Goal: Task Accomplishment & Management: Manage account settings

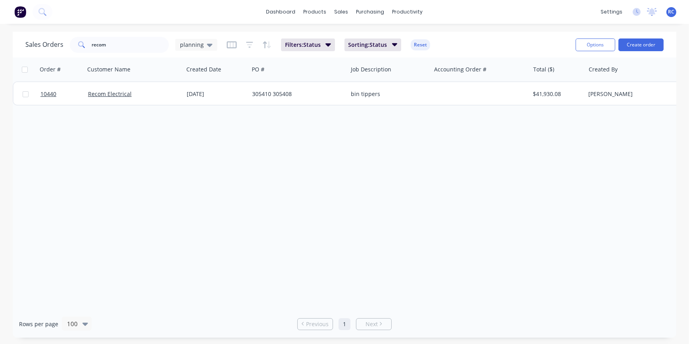
drag, startPoint x: 0, startPoint y: 306, endPoint x: 0, endPoint y: 299, distance: 7.1
click at [0, 305] on html "dashboard products sales purchasing productivity dashboard products Product Cat…" at bounding box center [344, 172] width 689 height 344
click at [207, 45] on icon at bounding box center [210, 44] width 6 height 9
drag, startPoint x: 157, startPoint y: 39, endPoint x: 52, endPoint y: 60, distance: 108.0
click at [52, 59] on div "Sales Orders recom planning Filters: Status Sorting: Status Reset Options Creat…" at bounding box center [345, 185] width 664 height 306
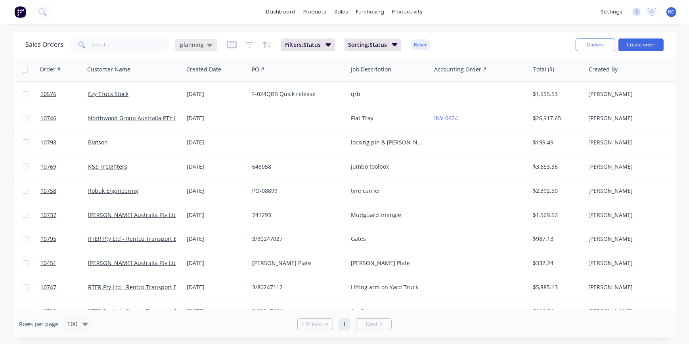
click at [202, 44] on div "planning" at bounding box center [196, 44] width 33 height 7
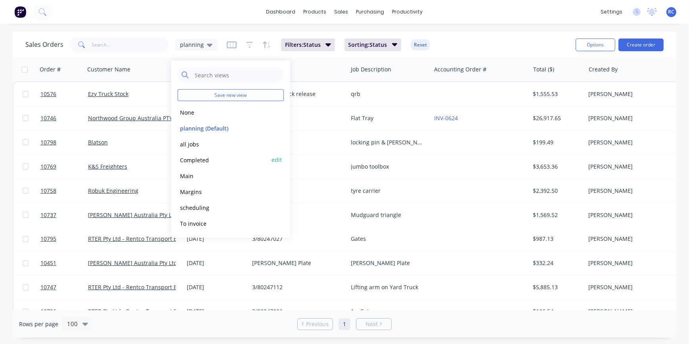
click at [192, 162] on button "Completed" at bounding box center [223, 159] width 90 height 9
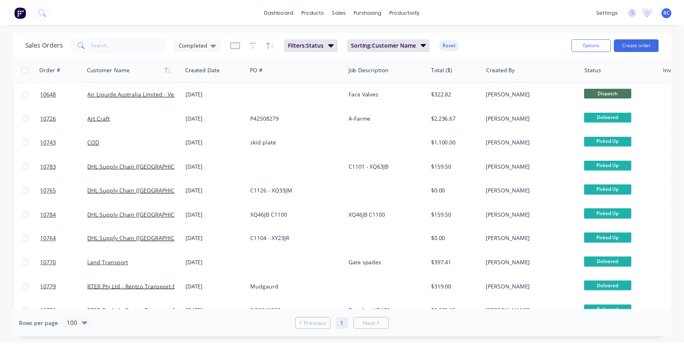
scroll to position [186, 0]
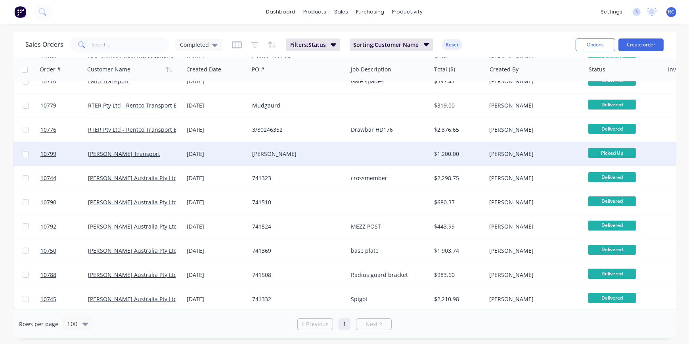
click at [109, 154] on div "[PERSON_NAME] Transport" at bounding box center [134, 154] width 99 height 24
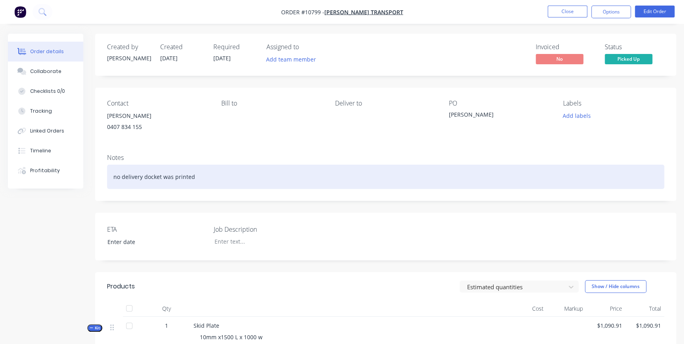
click at [342, 182] on div "no delivery docket was printed" at bounding box center [385, 176] width 557 height 24
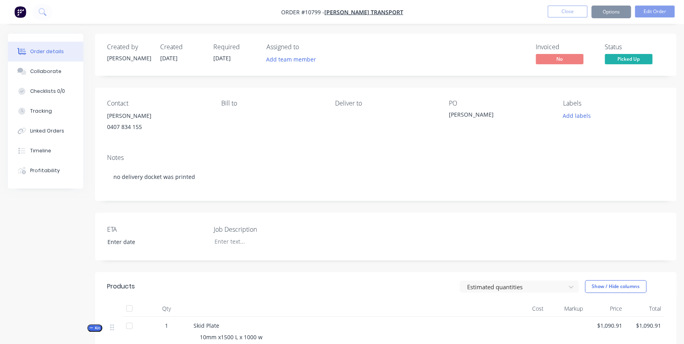
click at [342, 63] on button "Picked Up" at bounding box center [628, 60] width 48 height 12
click at [342, 17] on button "Options" at bounding box center [611, 12] width 40 height 13
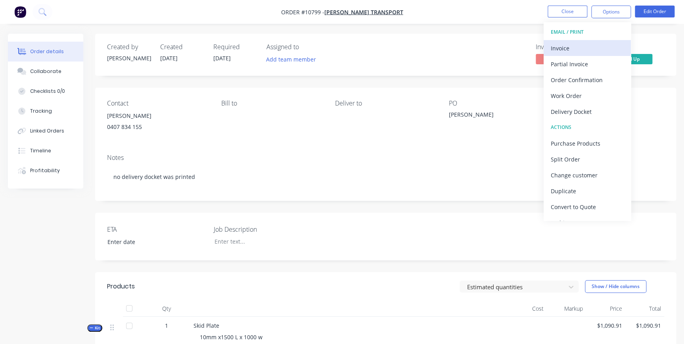
click at [342, 45] on div "Invoice" at bounding box center [587, 47] width 73 height 11
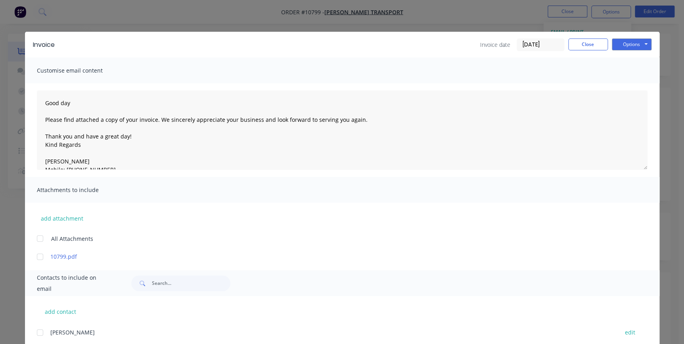
scroll to position [53, 0]
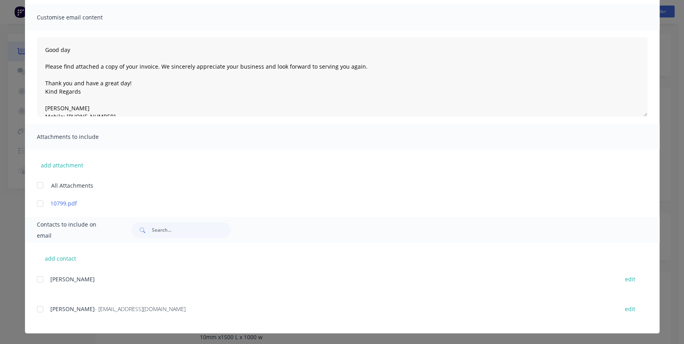
click at [39, 309] on div at bounding box center [40, 309] width 16 height 16
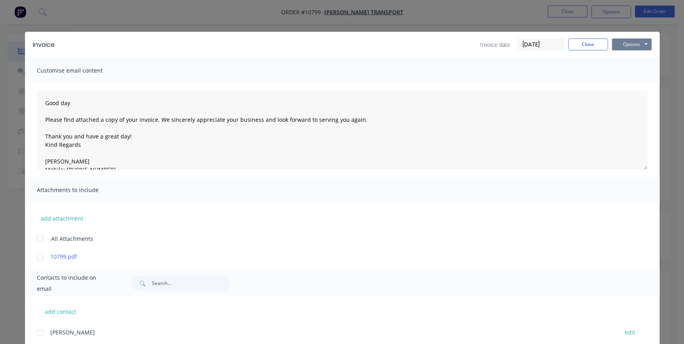
click at [342, 44] on button "Options" at bounding box center [632, 44] width 40 height 12
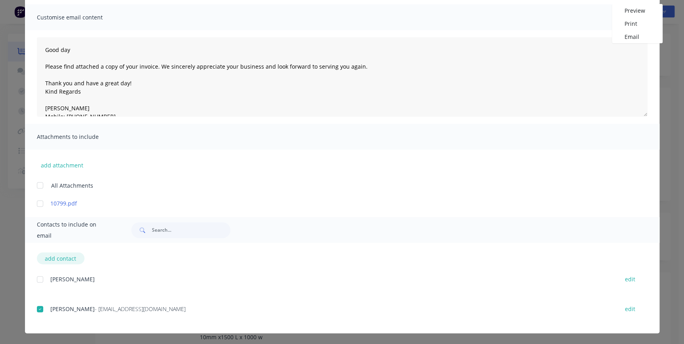
click at [61, 259] on button "add contact" at bounding box center [61, 258] width 48 height 12
type textarea "Good day Please find attached a copy of your invoice. We sincerely appreciate y…"
select select "AU"
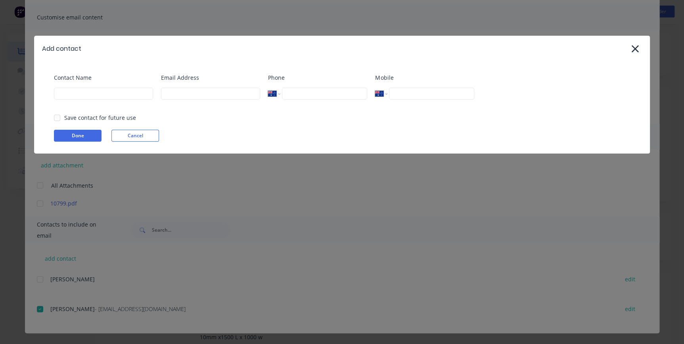
click at [77, 100] on div "Contact Name" at bounding box center [103, 89] width 99 height 32
click at [79, 91] on input at bounding box center [103, 94] width 99 height 12
type input "[PERSON_NAME]"
type input "[EMAIL_ADDRESS][DOMAIN_NAME]"
type input "0404 974 711"
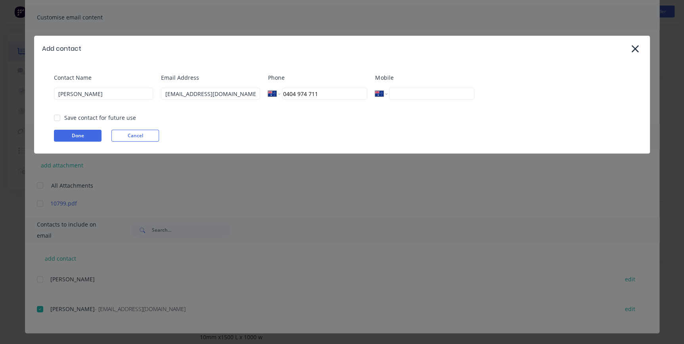
click at [67, 118] on div "Save contact for future use" at bounding box center [100, 117] width 72 height 8
click at [55, 119] on div at bounding box center [57, 118] width 16 height 16
drag, startPoint x: 60, startPoint y: 140, endPoint x: 63, endPoint y: 136, distance: 5.1
click at [61, 140] on button "Done" at bounding box center [78, 136] width 48 height 12
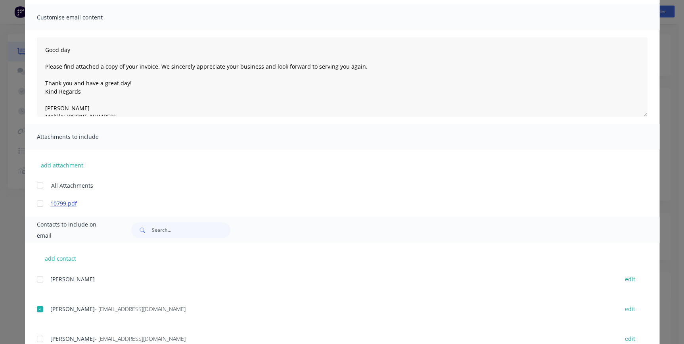
scroll to position [83, 0]
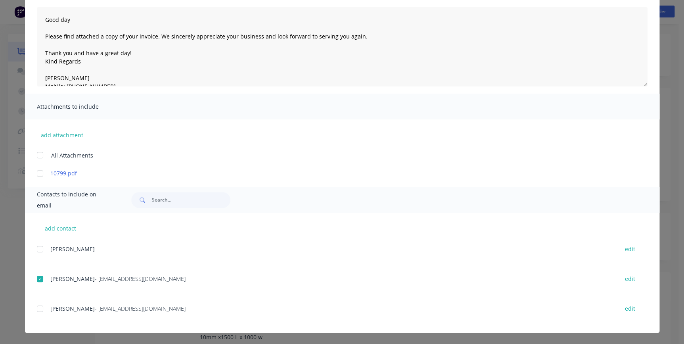
drag, startPoint x: 35, startPoint y: 307, endPoint x: 33, endPoint y: 291, distance: 16.4
click at [35, 307] on div at bounding box center [40, 308] width 16 height 16
click at [36, 277] on div at bounding box center [40, 279] width 16 height 16
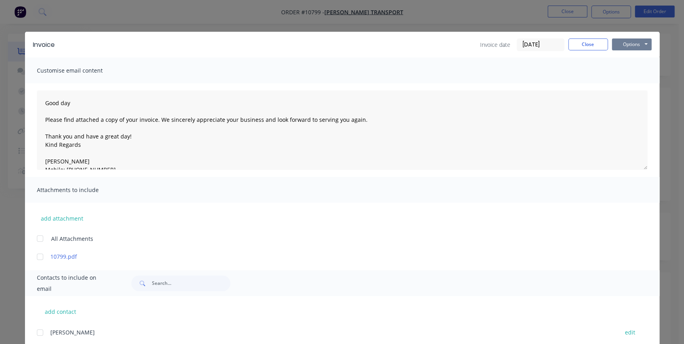
click at [342, 48] on button "Options" at bounding box center [632, 44] width 40 height 12
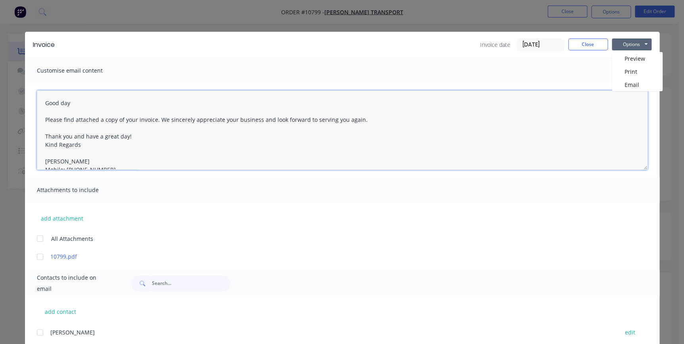
drag, startPoint x: 626, startPoint y: 92, endPoint x: 624, endPoint y: 87, distance: 5.5
click at [342, 90] on div "Invoice Invoice date [DATE] Close Options Preview Print Email Customise email c…" at bounding box center [342, 224] width 634 height 384
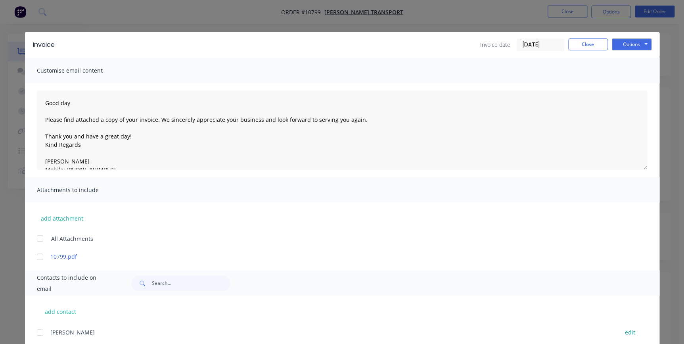
click at [342, 86] on div "Good day Please find attached a copy of your invoice. We sincerely appreciate y…" at bounding box center [342, 130] width 634 height 94
click at [342, 46] on button "Options" at bounding box center [632, 44] width 40 height 12
click at [342, 86] on button "Email" at bounding box center [637, 84] width 51 height 13
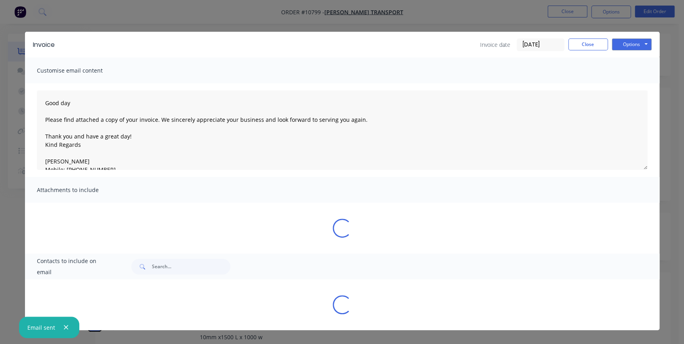
type textarea "Good day Please find attached a copy of your invoice. We sincerely appreciate y…"
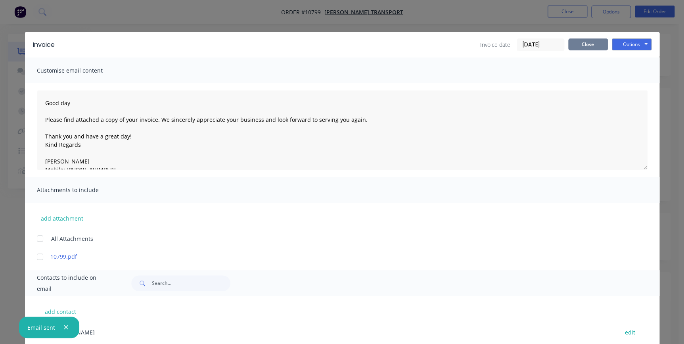
click at [342, 43] on button "Close" at bounding box center [588, 44] width 40 height 12
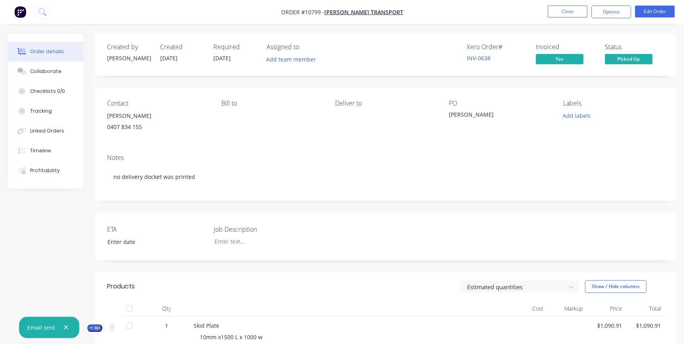
click at [342, 55] on span "Picked Up" at bounding box center [628, 59] width 48 height 10
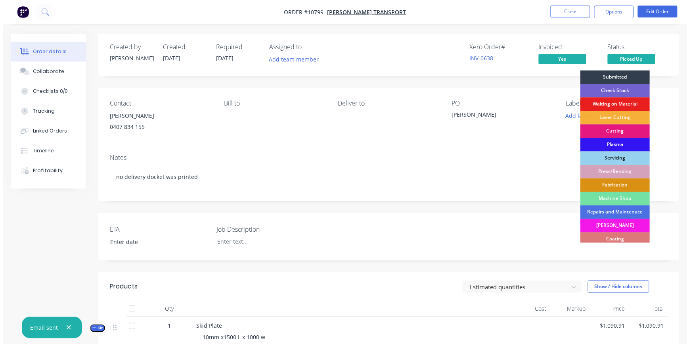
scroll to position [98, 0]
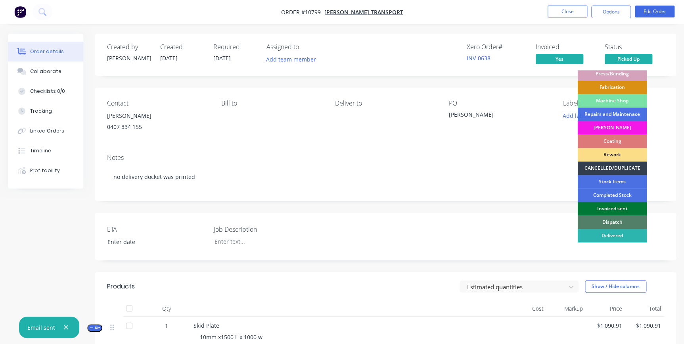
click at [342, 209] on div "Invoiced sent" at bounding box center [611, 208] width 69 height 13
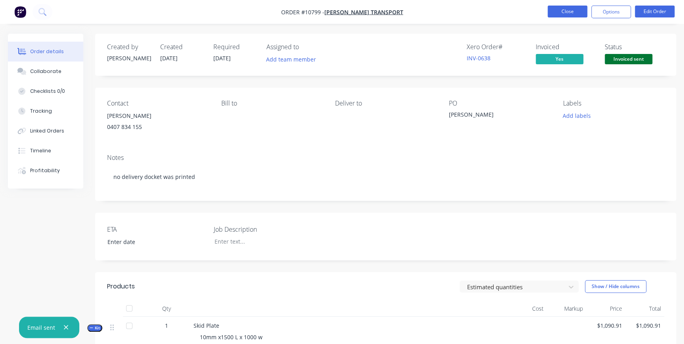
click at [342, 8] on button "Close" at bounding box center [567, 12] width 40 height 12
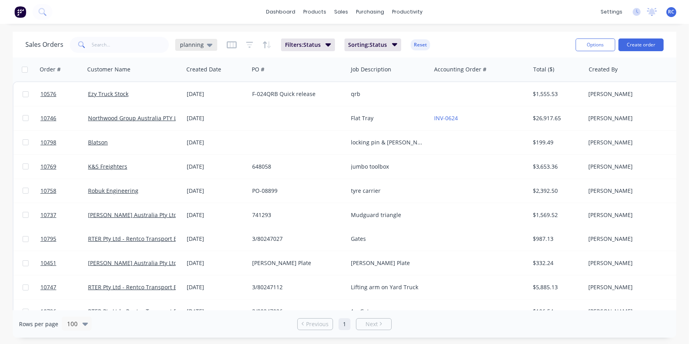
click at [203, 43] on div "planning" at bounding box center [196, 44] width 33 height 7
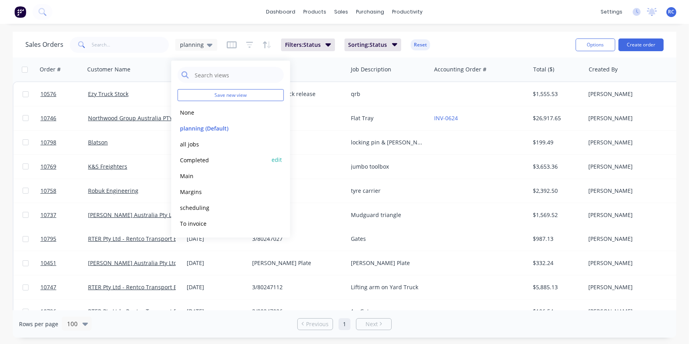
click at [192, 163] on button "Completed" at bounding box center [223, 159] width 90 height 9
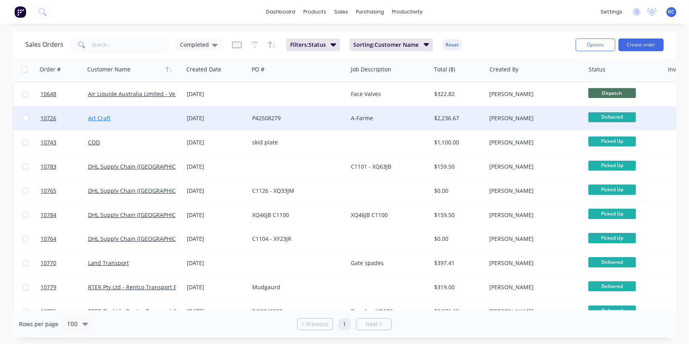
click at [98, 119] on link "Art Craft" at bounding box center [99, 118] width 23 height 8
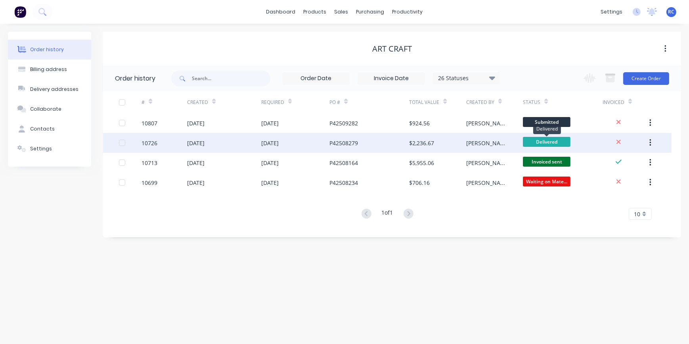
click at [342, 137] on span "Delivered" at bounding box center [547, 142] width 48 height 10
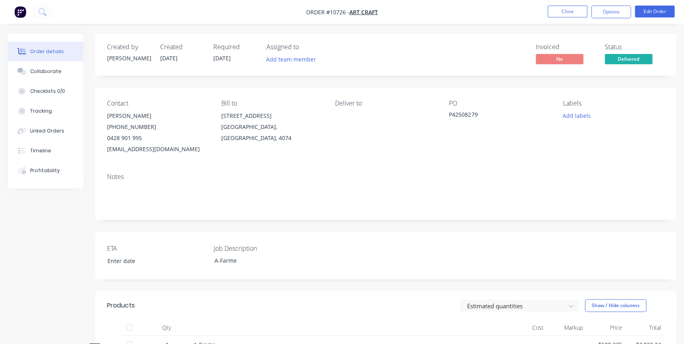
scroll to position [108, 0]
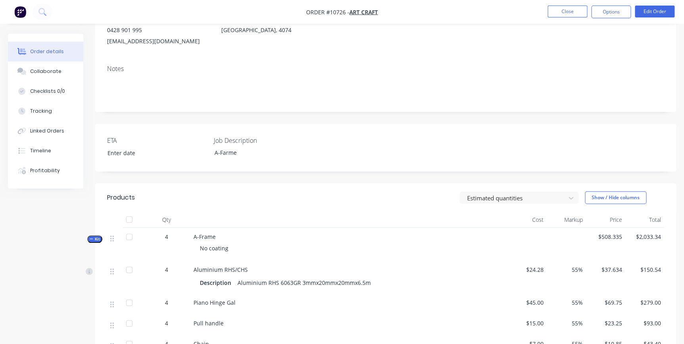
click at [92, 237] on icon "button" at bounding box center [92, 239] width 4 height 4
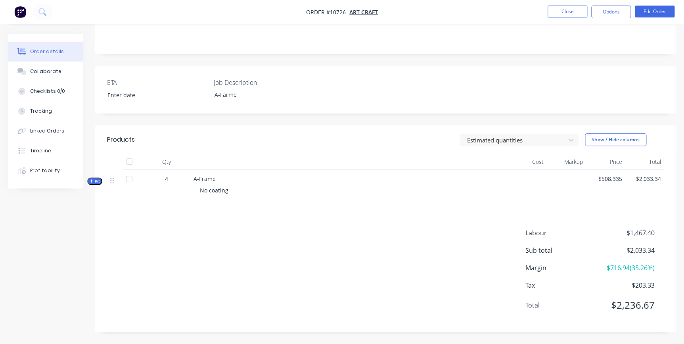
scroll to position [0, 0]
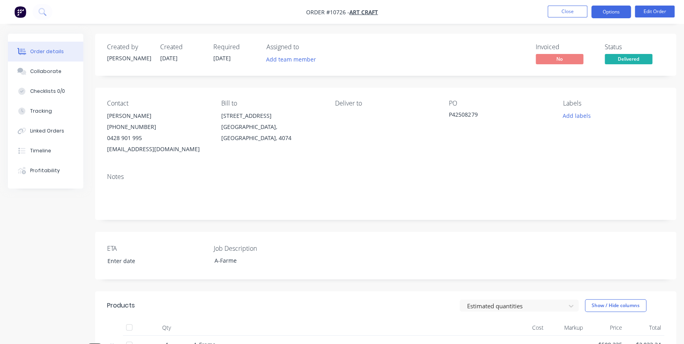
click at [342, 9] on button "Options" at bounding box center [611, 12] width 40 height 13
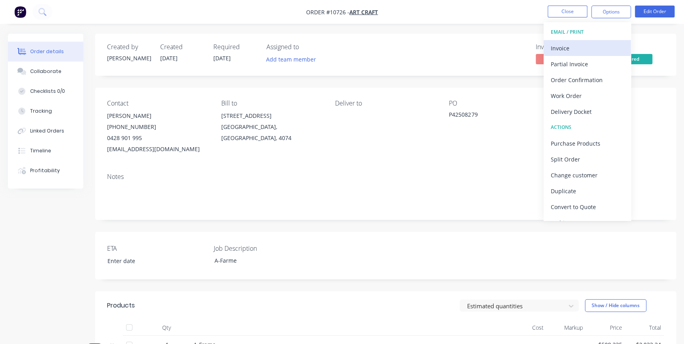
click at [342, 48] on div "Invoice" at bounding box center [587, 47] width 73 height 11
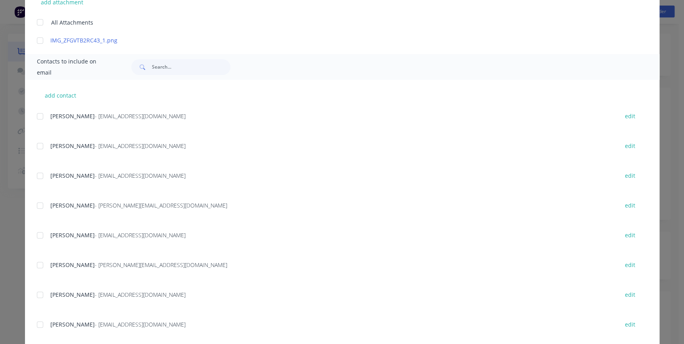
scroll to position [231, 0]
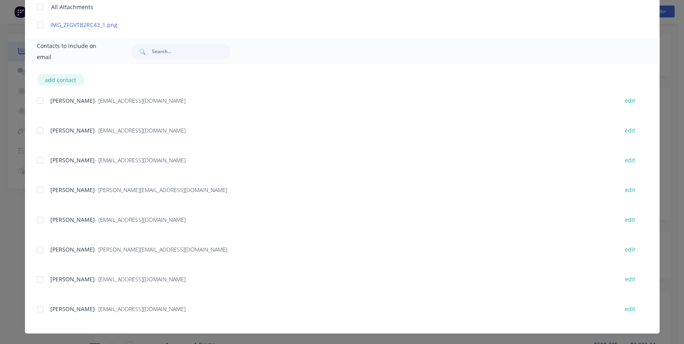
click at [53, 77] on button "add contact" at bounding box center [61, 80] width 48 height 12
type textarea "Good day Please find attached a copy of your invoice. We sincerely appreciate y…"
select select "AU"
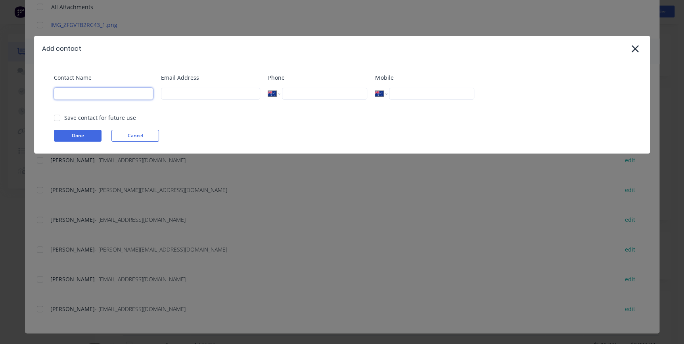
click at [71, 96] on input at bounding box center [103, 94] width 99 height 12
type input "x"
type input "[PERSON_NAME]"
paste input "[EMAIL_ADDRESS][DOMAIN_NAME]"
type input "[EMAIL_ADDRESS][DOMAIN_NAME]"
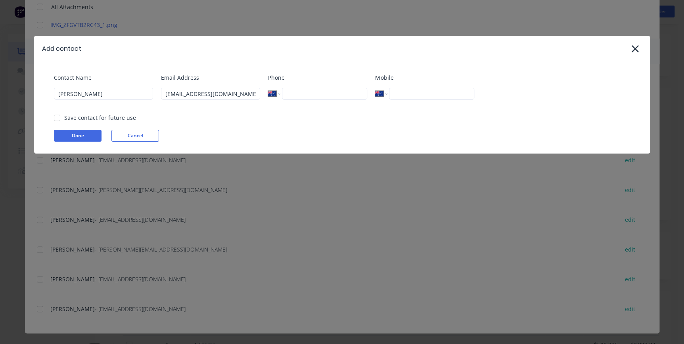
click at [91, 119] on div "Save contact for future use" at bounding box center [100, 117] width 72 height 8
click at [58, 117] on div at bounding box center [57, 118] width 16 height 16
click at [72, 137] on button "Done" at bounding box center [78, 136] width 48 height 12
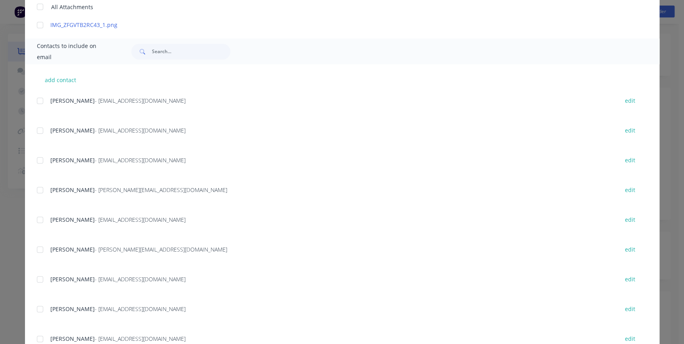
click at [34, 335] on div at bounding box center [40, 339] width 16 height 16
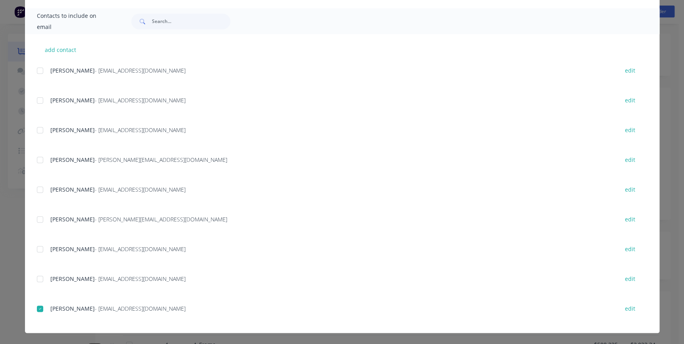
scroll to position [108, 0]
click at [32, 275] on div "add contact [PERSON_NAME] - [EMAIL_ADDRESS][DOMAIN_NAME] edit [PERSON_NAME] - […" at bounding box center [342, 183] width 634 height 298
click at [36, 279] on div at bounding box center [40, 279] width 16 height 16
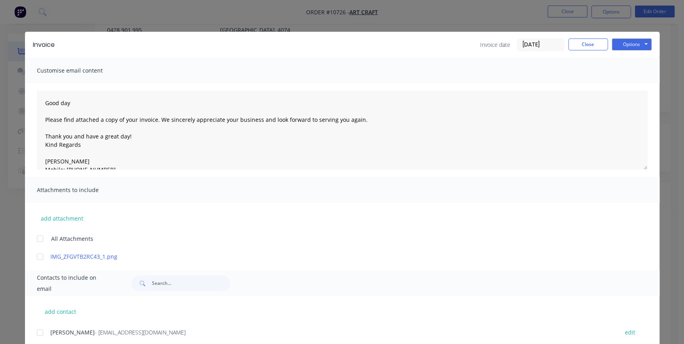
scroll to position [0, 0]
click at [342, 38] on button "Options" at bounding box center [632, 44] width 40 height 12
click at [342, 58] on button "Preview" at bounding box center [637, 58] width 51 height 13
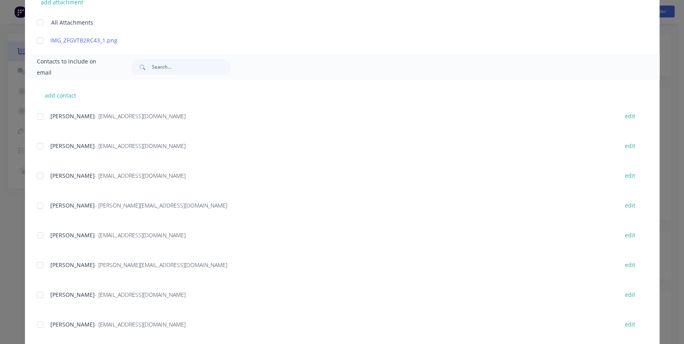
scroll to position [262, 0]
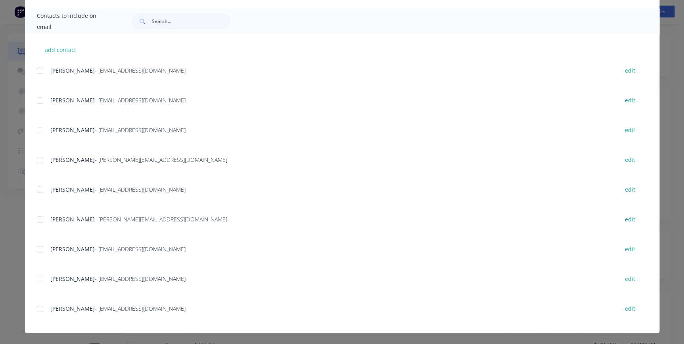
click at [33, 307] on div "add contact [PERSON_NAME] - [EMAIL_ADDRESS][DOMAIN_NAME] edit [PERSON_NAME] - […" at bounding box center [342, 183] width 634 height 298
click at [38, 280] on div at bounding box center [40, 279] width 16 height 16
click at [37, 312] on div at bounding box center [40, 308] width 16 height 16
click at [40, 100] on div at bounding box center [40, 100] width 16 height 16
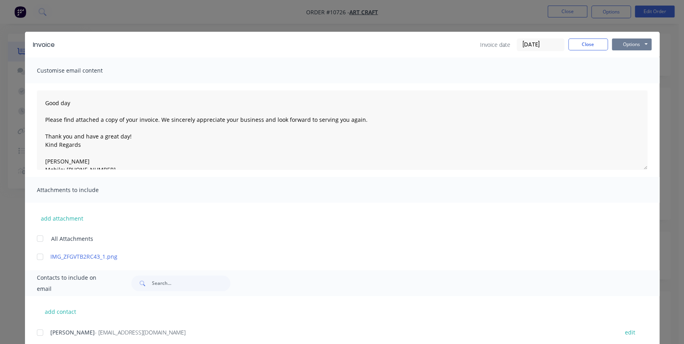
click at [342, 44] on button "Options" at bounding box center [632, 44] width 40 height 12
click at [342, 85] on button "Email" at bounding box center [637, 84] width 51 height 13
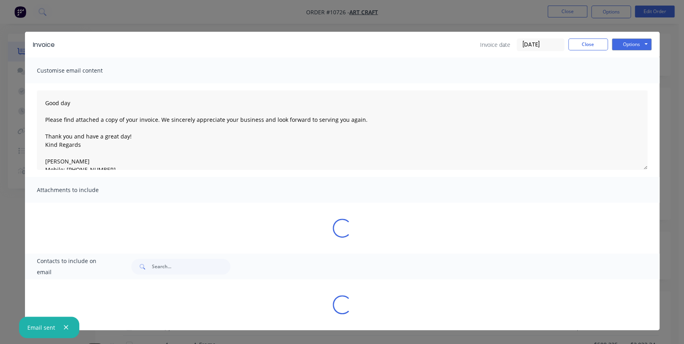
type textarea "Good day Please find attached a copy of your invoice. We sincerely appreciate y…"
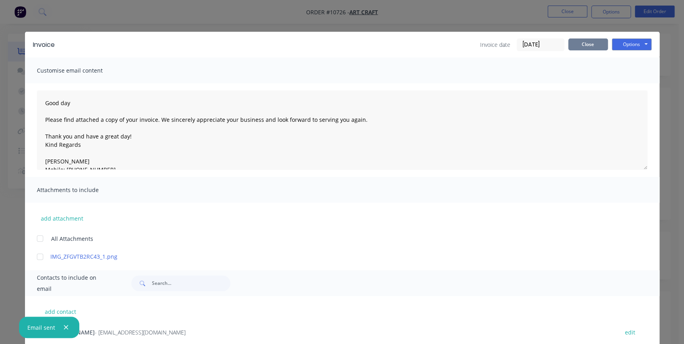
click at [342, 40] on button "Close" at bounding box center [588, 44] width 40 height 12
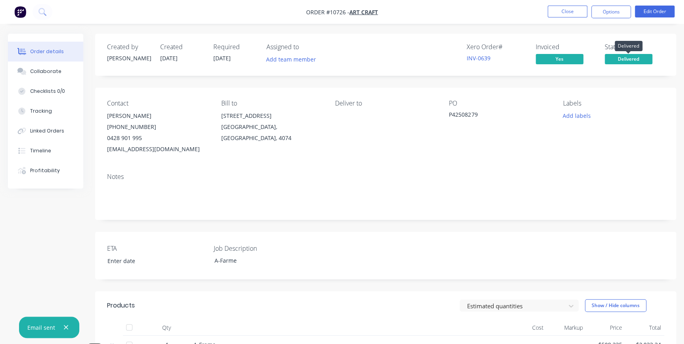
click at [342, 60] on span "Delivered" at bounding box center [628, 59] width 48 height 10
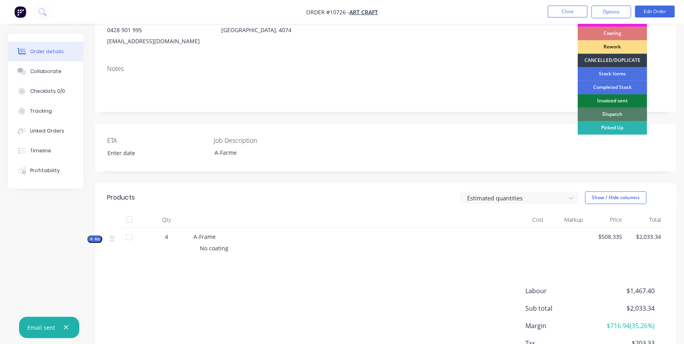
scroll to position [166, 0]
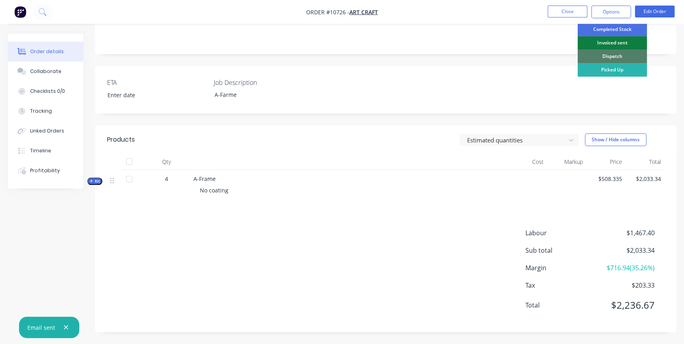
drag, startPoint x: 622, startPoint y: 42, endPoint x: 622, endPoint y: 38, distance: 4.8
click at [342, 42] on div "Invoiced sent" at bounding box center [611, 42] width 69 height 13
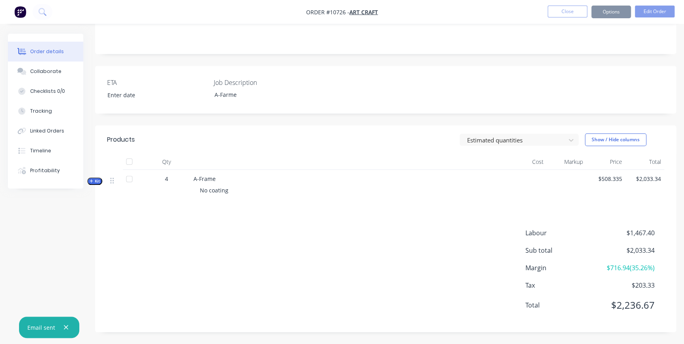
scroll to position [0, 0]
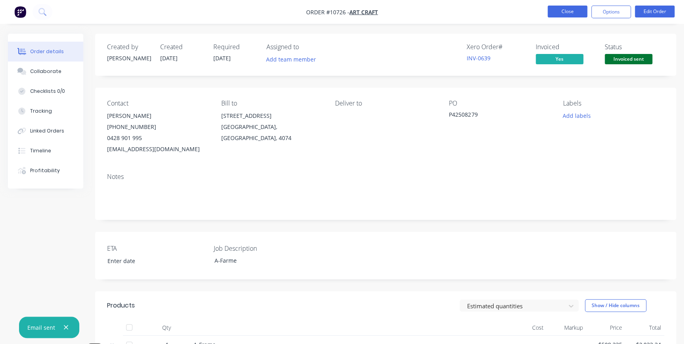
click at [342, 12] on button "Close" at bounding box center [567, 12] width 40 height 12
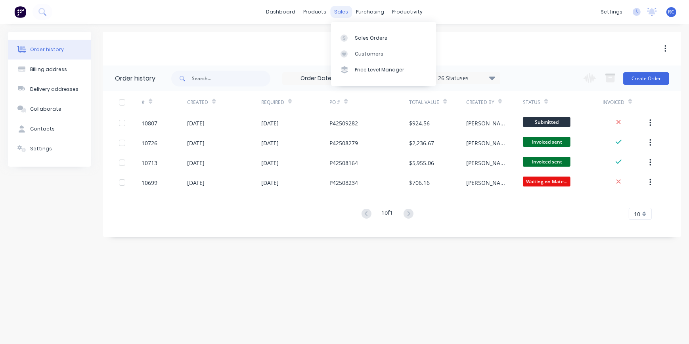
click at [337, 10] on div "sales" at bounding box center [342, 12] width 22 height 12
click at [342, 59] on link "Customers" at bounding box center [383, 54] width 105 height 16
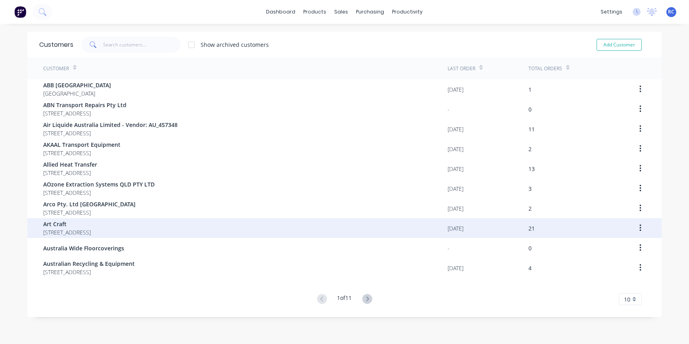
click at [75, 230] on span "[STREET_ADDRESS]" at bounding box center [67, 232] width 48 height 8
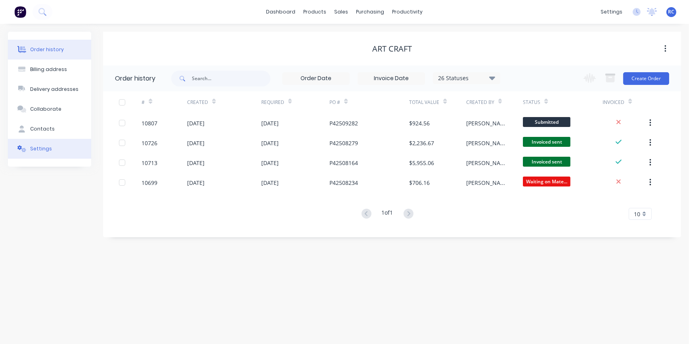
click at [39, 147] on div "Settings" at bounding box center [41, 148] width 22 height 7
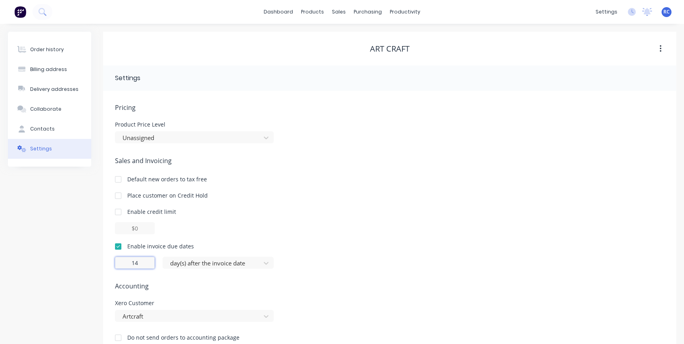
drag, startPoint x: 138, startPoint y: 266, endPoint x: 124, endPoint y: 262, distance: 14.3
click at [124, 262] on input "14" at bounding box center [135, 262] width 40 height 12
type input "30"
click at [241, 277] on div "Pricing Product Price Level Unassigned Sales and Invoicing Default new orders t…" at bounding box center [389, 228] width 549 height 251
click at [208, 265] on div at bounding box center [212, 263] width 87 height 10
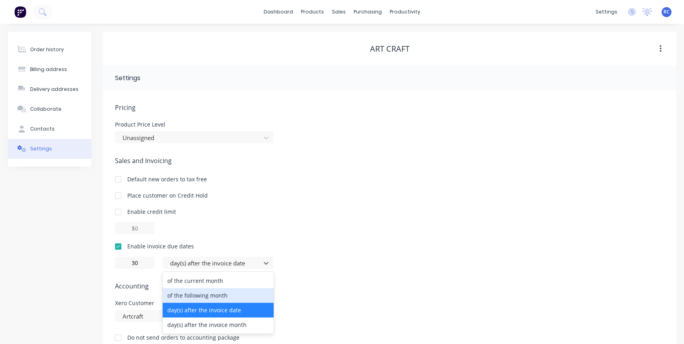
click at [196, 293] on div "of the following month" at bounding box center [218, 295] width 111 height 15
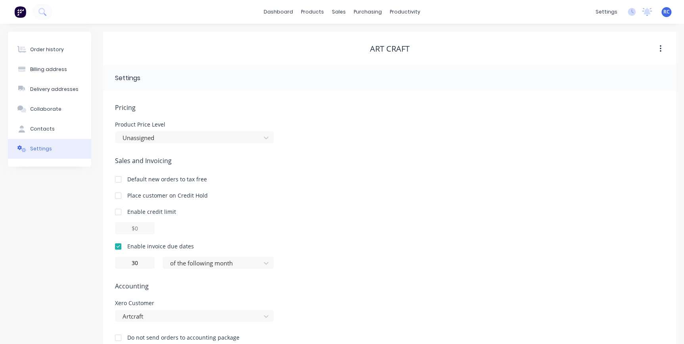
click at [314, 262] on div "30 of the following month" at bounding box center [389, 262] width 549 height 12
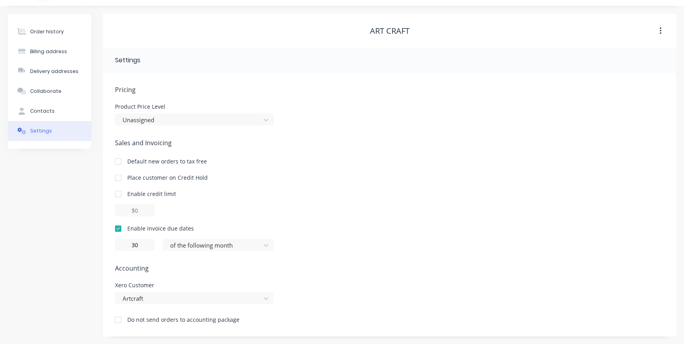
click at [58, 30] on div "Order history" at bounding box center [47, 31] width 34 height 7
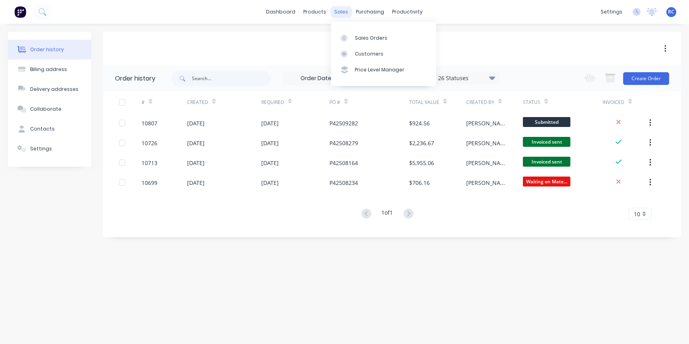
click at [342, 13] on div "sales" at bounding box center [342, 12] width 22 height 12
click at [342, 36] on div at bounding box center [346, 37] width 12 height 7
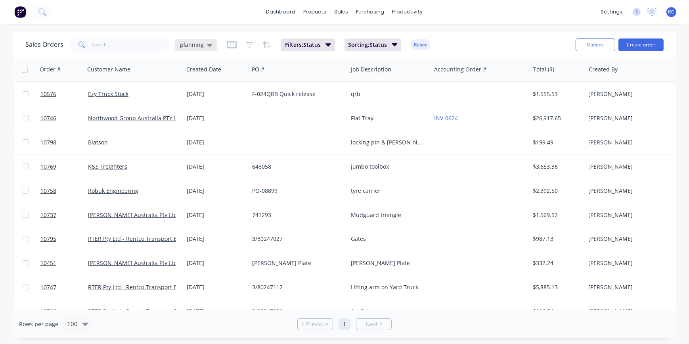
click at [190, 43] on span "planning" at bounding box center [192, 44] width 24 height 8
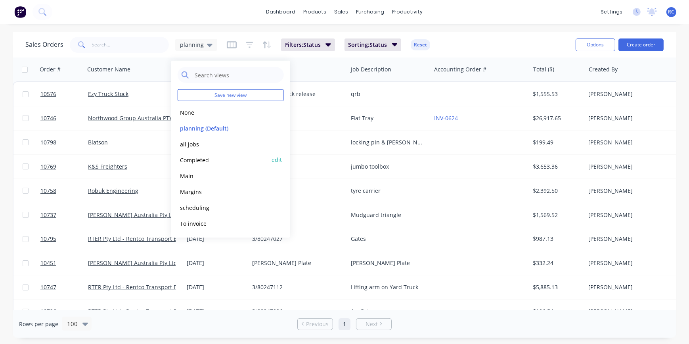
click at [182, 158] on button "Completed" at bounding box center [223, 159] width 90 height 9
